Goal: Navigation & Orientation: Understand site structure

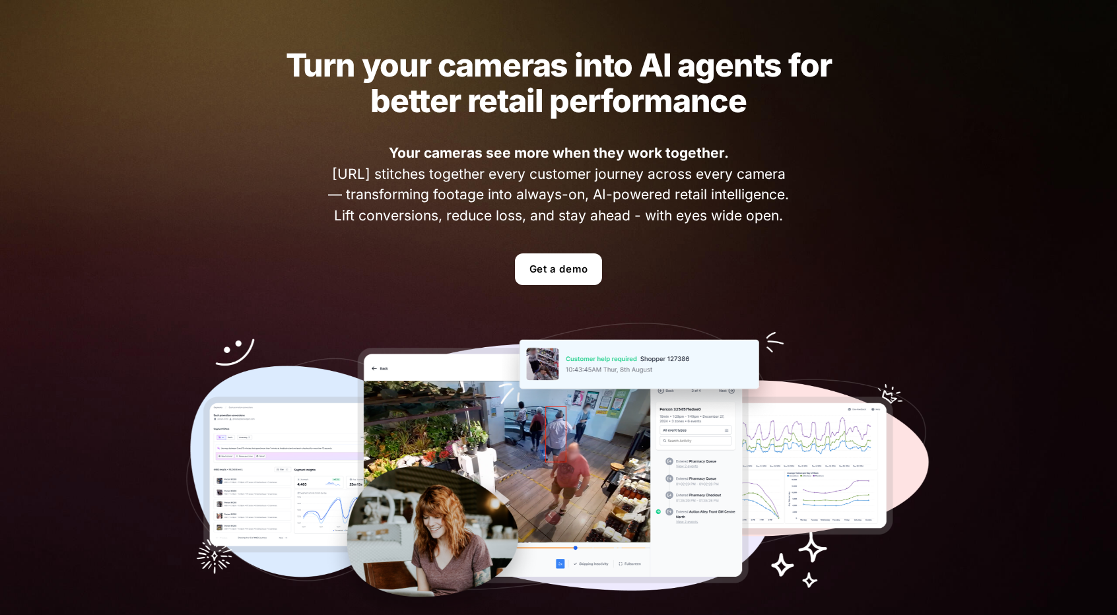
scroll to position [66, 0]
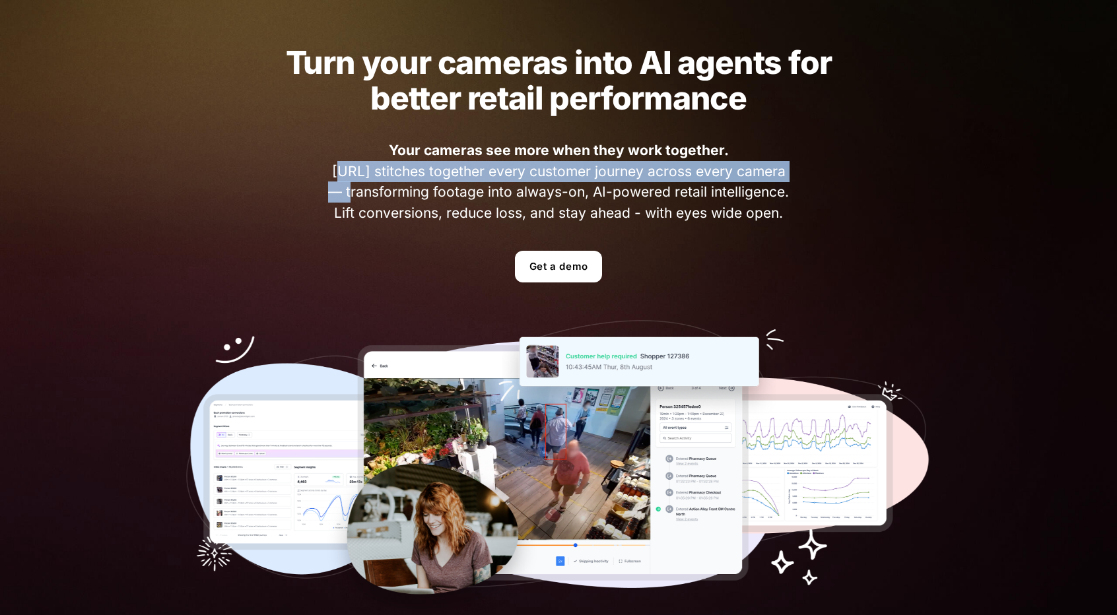
drag, startPoint x: 305, startPoint y: 167, endPoint x: 810, endPoint y: 179, distance: 504.6
click at [809, 179] on div "Turn your cameras into AI agents for better retail performance Your cameras see…" at bounding box center [559, 333] width 824 height 665
click at [810, 179] on div "Turn your cameras into AI agents for better retail performance Your cameras see…" at bounding box center [559, 333] width 824 height 665
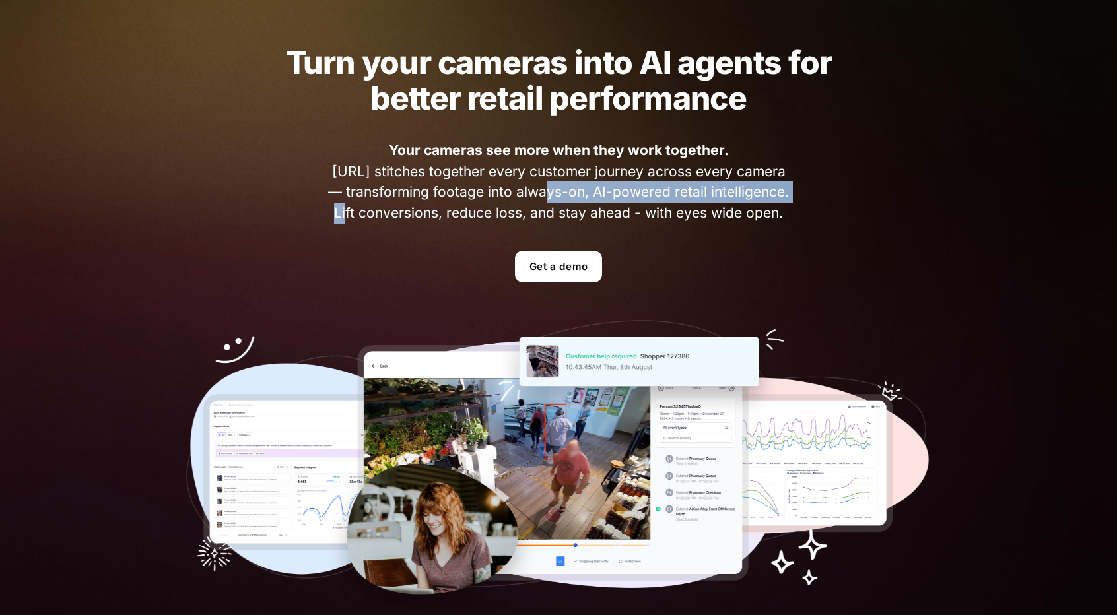
drag, startPoint x: 763, startPoint y: 196, endPoint x: 481, endPoint y: 192, distance: 282.0
click at [500, 192] on span "Your cameras see more when they work together. [URL] stitches together every cu…" at bounding box center [558, 181] width 469 height 83
click at [409, 190] on span "Your cameras see more when they work together. [URL] stitches together every cu…" at bounding box center [558, 181] width 469 height 83
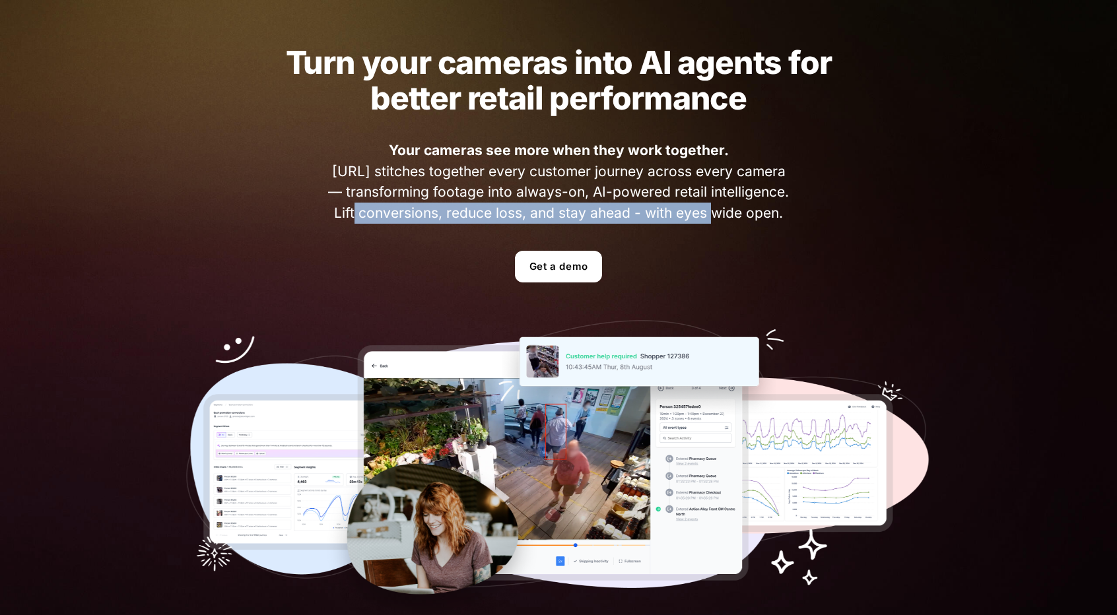
drag, startPoint x: 329, startPoint y: 212, endPoint x: 924, endPoint y: 199, distance: 595.7
click at [749, 204] on span "Your cameras see more when they work together. [URL] stitches together every cu…" at bounding box center [558, 181] width 469 height 83
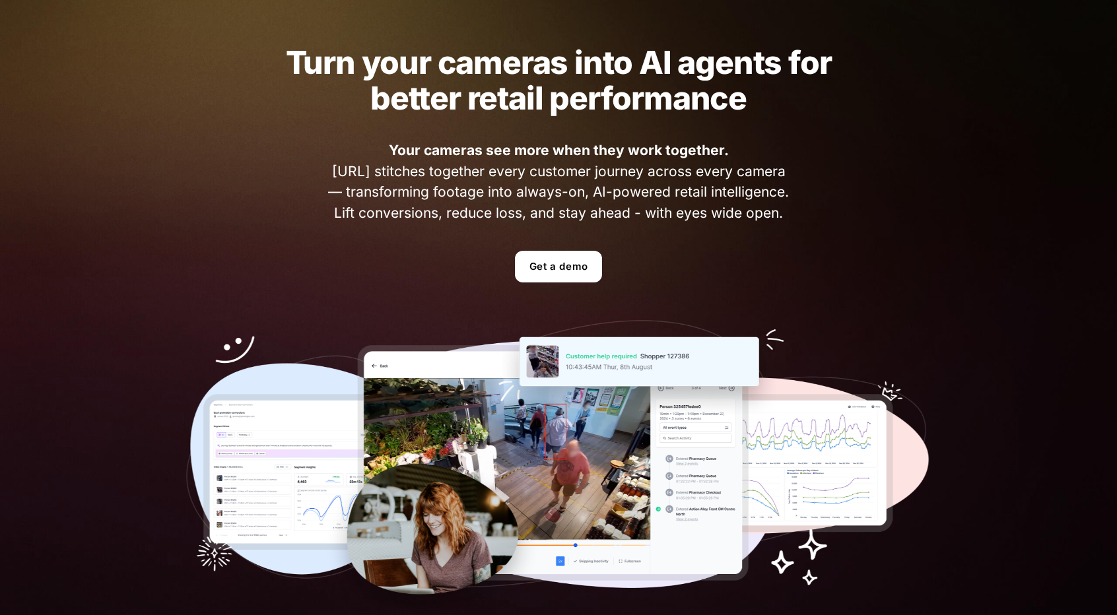
click at [953, 197] on div "Turn your cameras into AI agents for better retail performance Your cameras see…" at bounding box center [559, 333] width 824 height 665
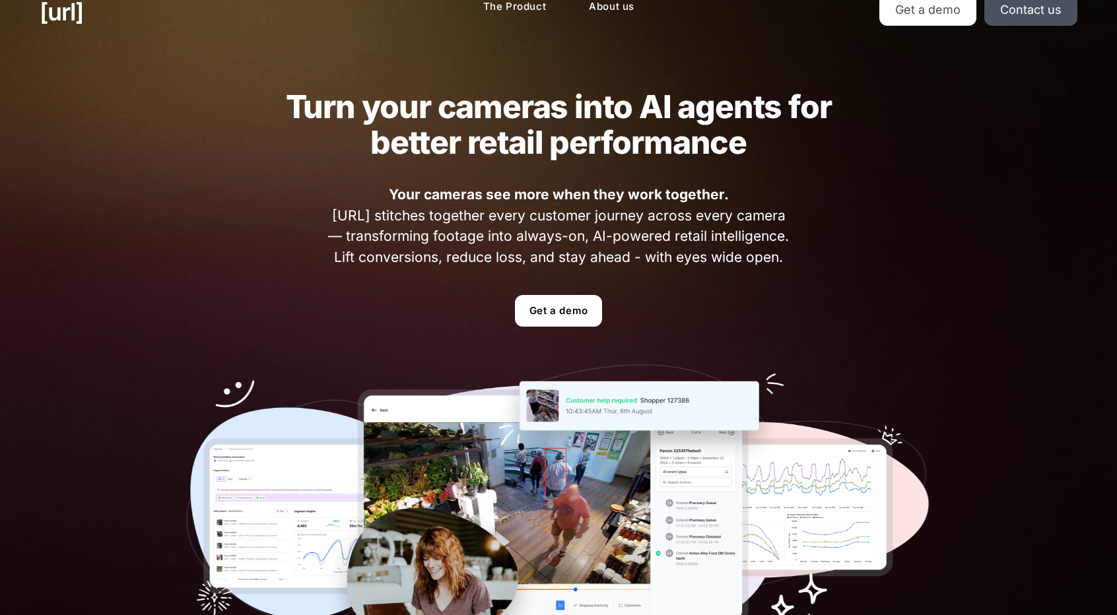
scroll to position [0, 0]
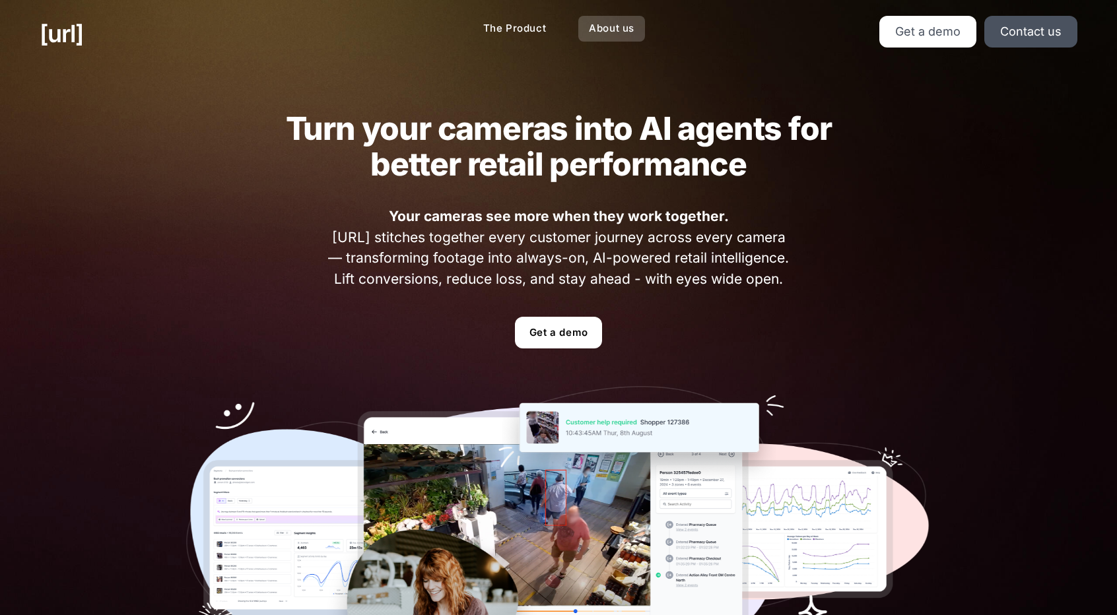
click at [631, 35] on link "About us" at bounding box center [611, 29] width 67 height 26
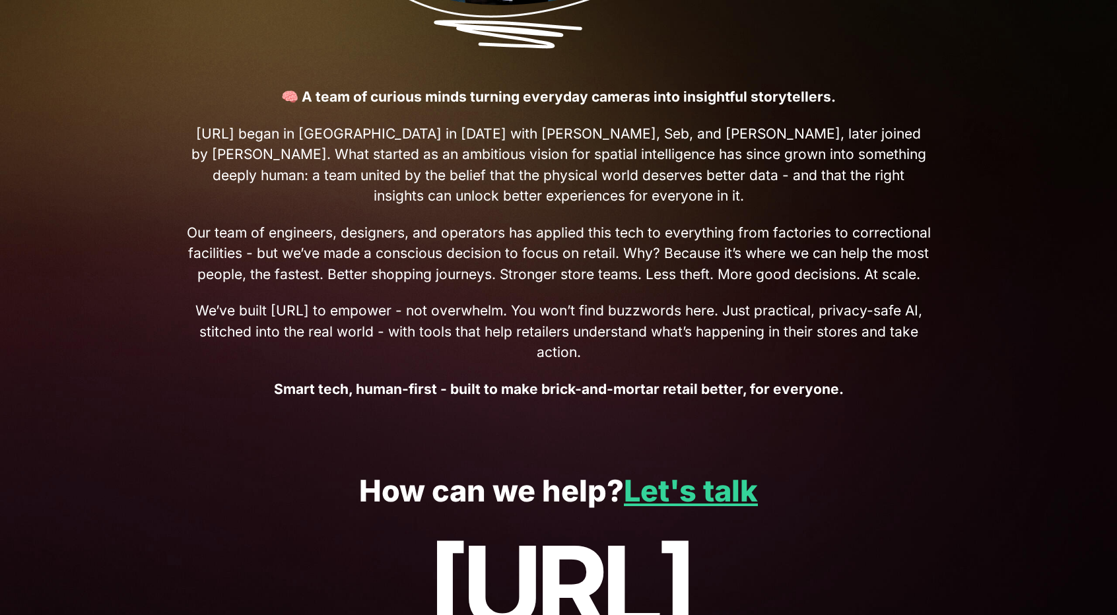
scroll to position [462, 0]
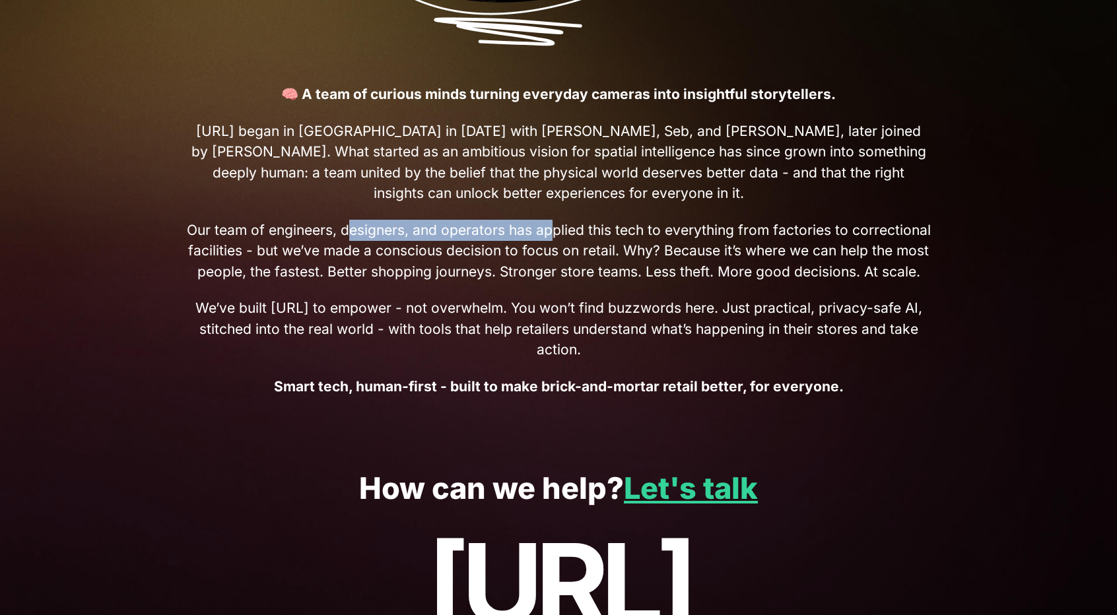
drag, startPoint x: 384, startPoint y: 237, endPoint x: 555, endPoint y: 234, distance: 170.4
click at [555, 234] on span "Our team of engineers, designers, and operators has applied this tech to everyt…" at bounding box center [558, 251] width 745 height 63
click at [557, 233] on span "Our team of engineers, designers, and operators has applied this tech to everyt…" at bounding box center [558, 251] width 745 height 63
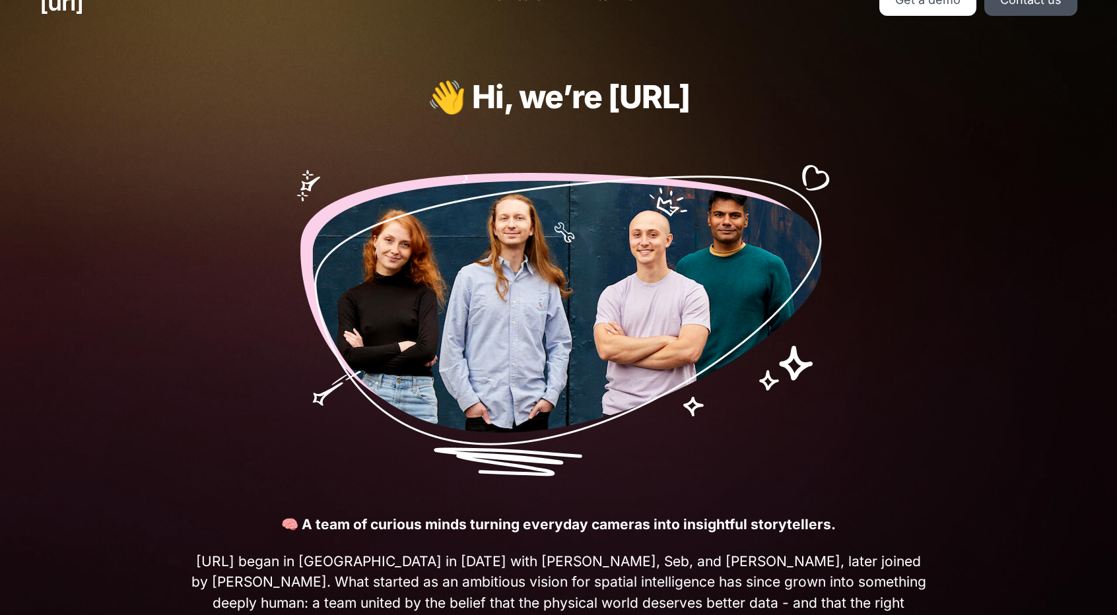
scroll to position [0, 0]
